Goal: Transaction & Acquisition: Purchase product/service

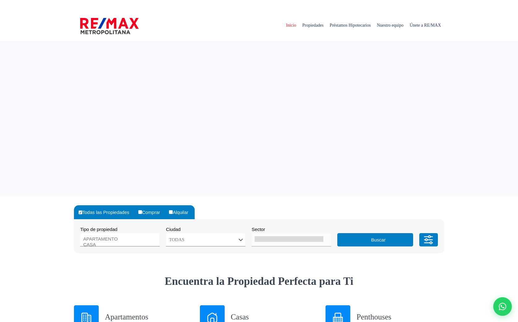
select select
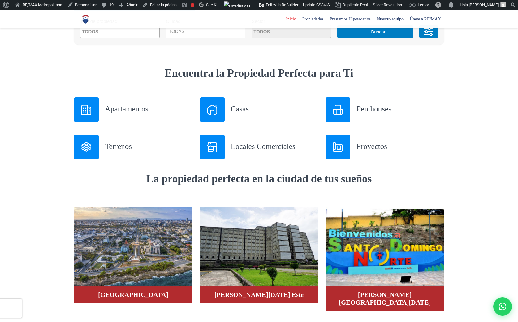
scroll to position [207, 0]
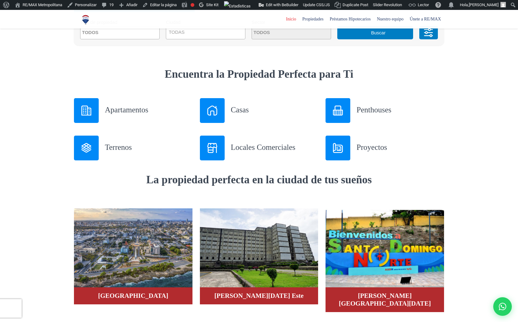
click at [339, 150] on img at bounding box center [338, 148] width 10 height 10
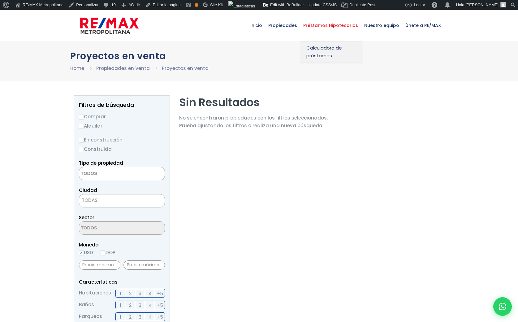
select select
click at [281, 5] on link "Edit with BeBuilder" at bounding box center [284, 5] width 46 height 10
click at [287, 6] on link "Edit with BeBuilder" at bounding box center [284, 5] width 46 height 10
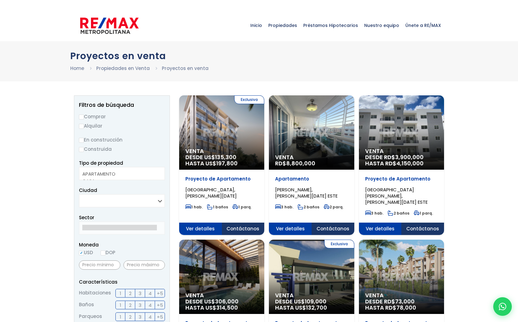
select select
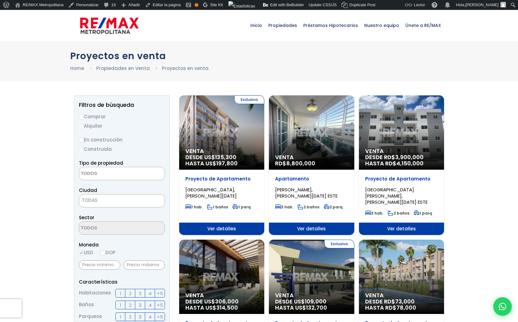
click at [296, 152] on div "Venta RD$ 8,800,000" at bounding box center [311, 132] width 85 height 74
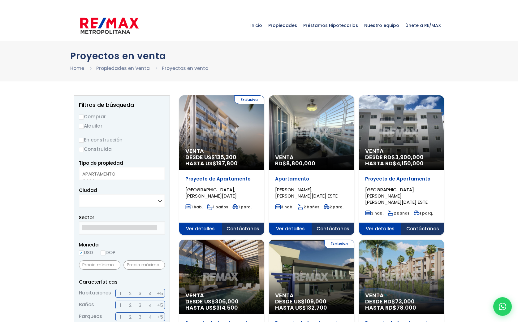
select select
